Goal: Information Seeking & Learning: Find specific fact

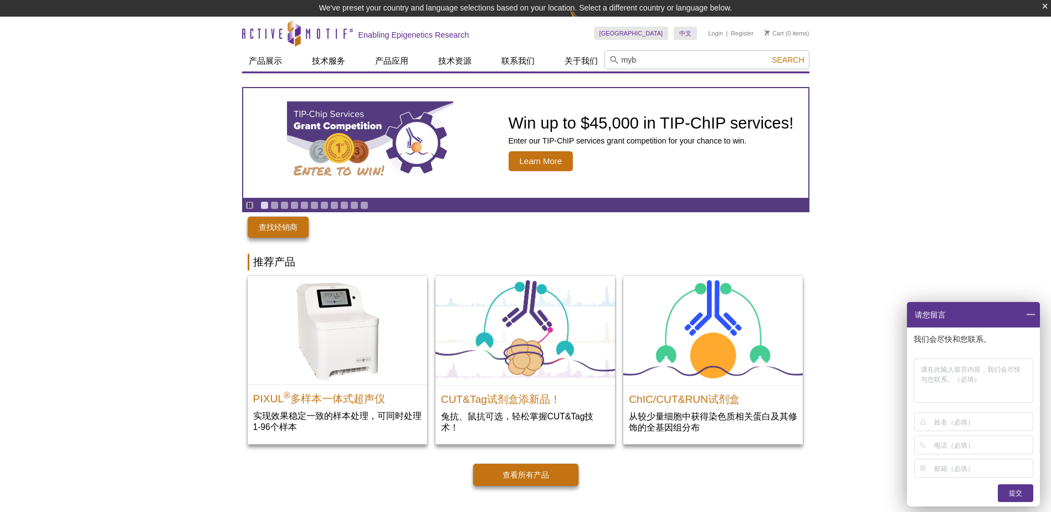
click at [639, 57] on input "myb" at bounding box center [706, 59] width 205 height 19
click at [773, 64] on form "myb Search" at bounding box center [706, 59] width 205 height 19
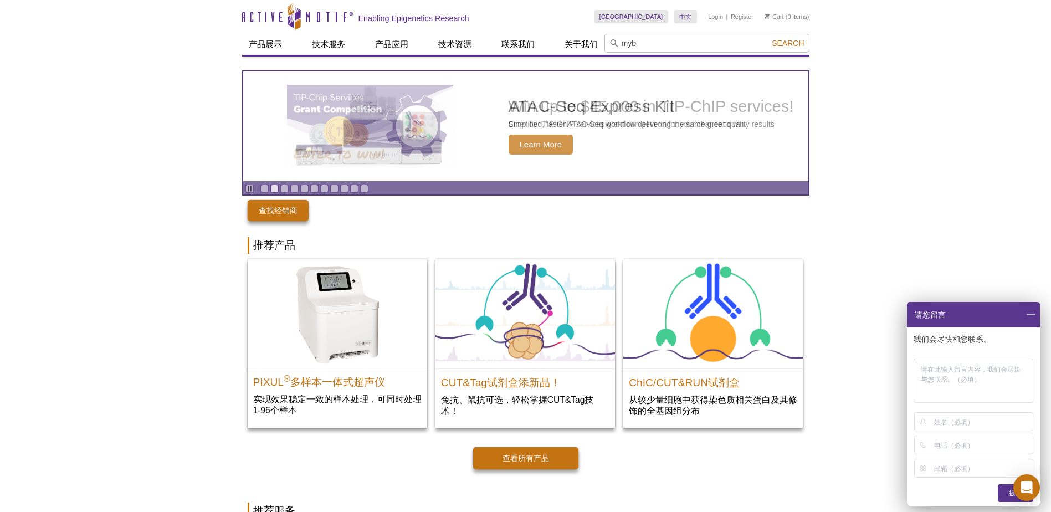
type input "myb"
click at [783, 44] on span "Search" at bounding box center [788, 43] width 32 height 9
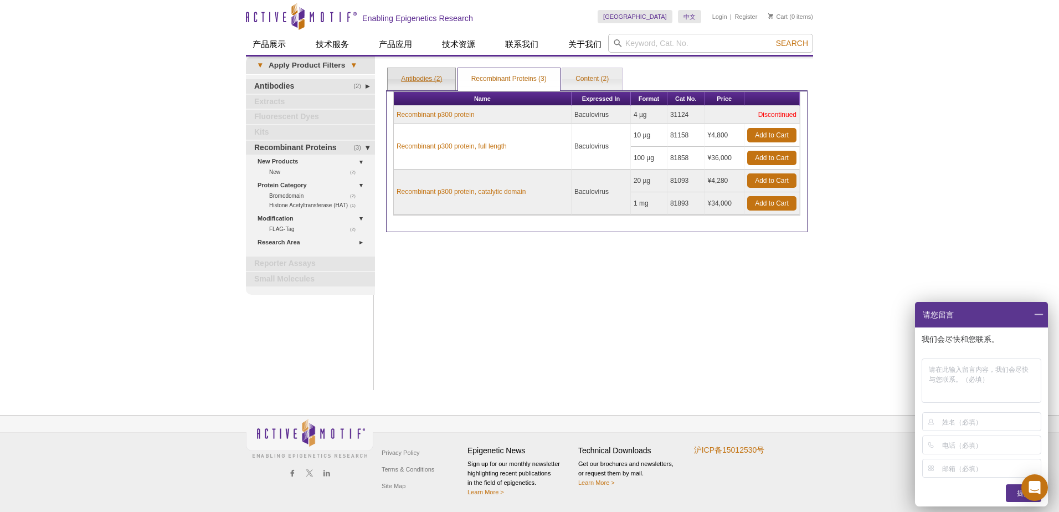
click at [424, 81] on link "Antibodies (2)" at bounding box center [422, 79] width 68 height 22
